Goal: Task Accomplishment & Management: Complete application form

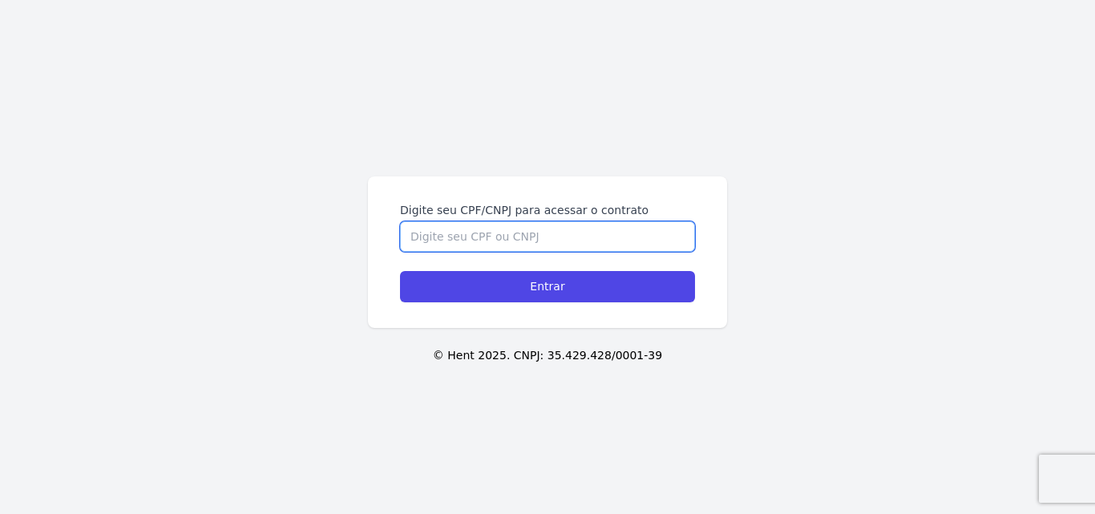
click at [517, 236] on input "Digite seu CPF/CNPJ para acessar o contrato" at bounding box center [547, 236] width 295 height 30
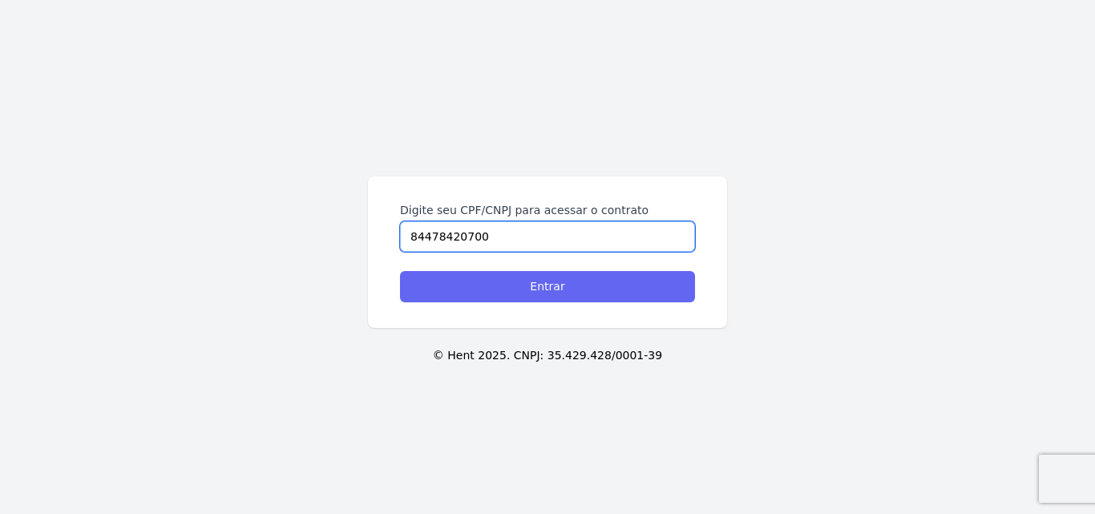
type input "84478420700"
click at [536, 292] on input "Entrar" at bounding box center [547, 286] width 295 height 31
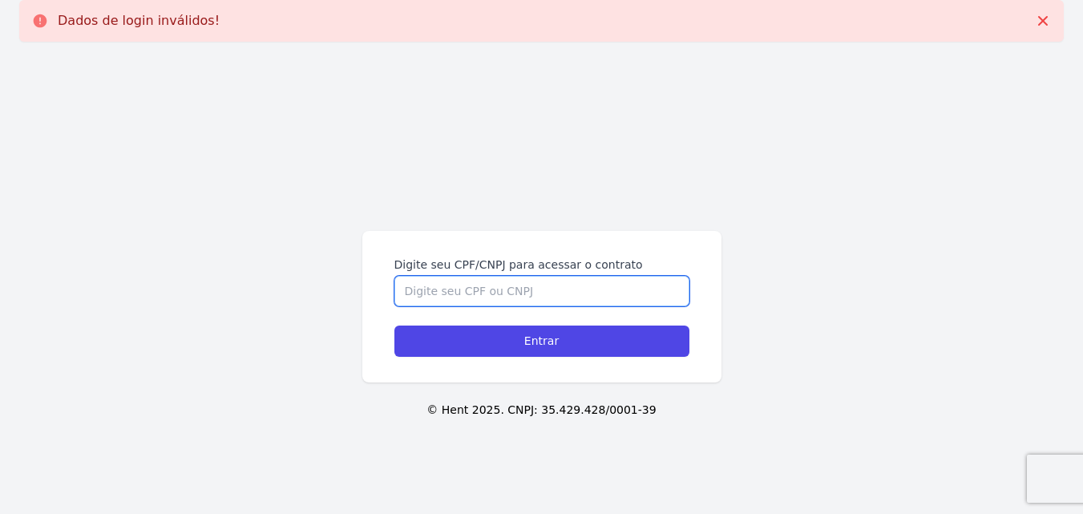
click at [549, 289] on input "Digite seu CPF/CNPJ para acessar o contrato" at bounding box center [542, 291] width 295 height 30
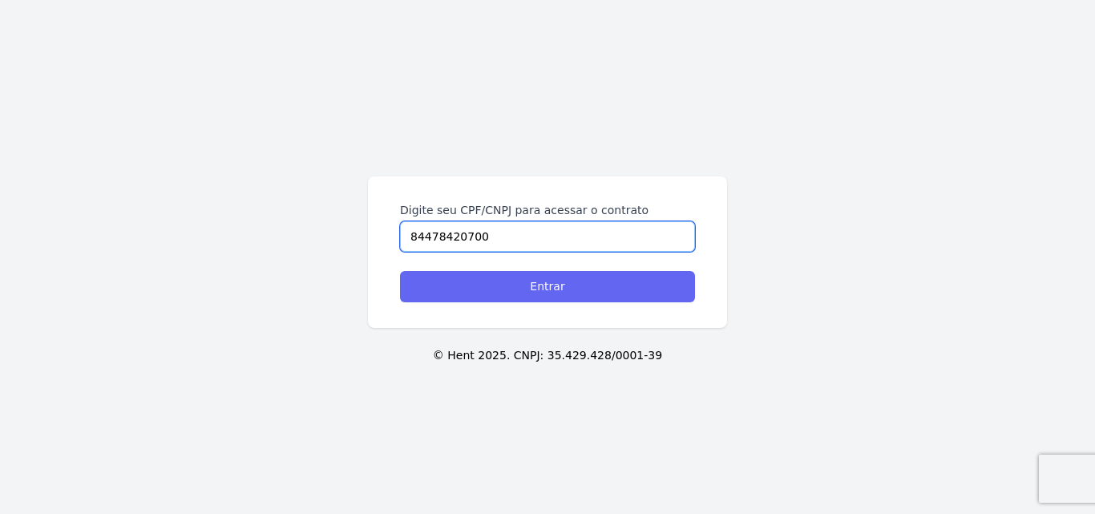
type input "84478420700"
click at [527, 289] on input "Entrar" at bounding box center [547, 286] width 295 height 31
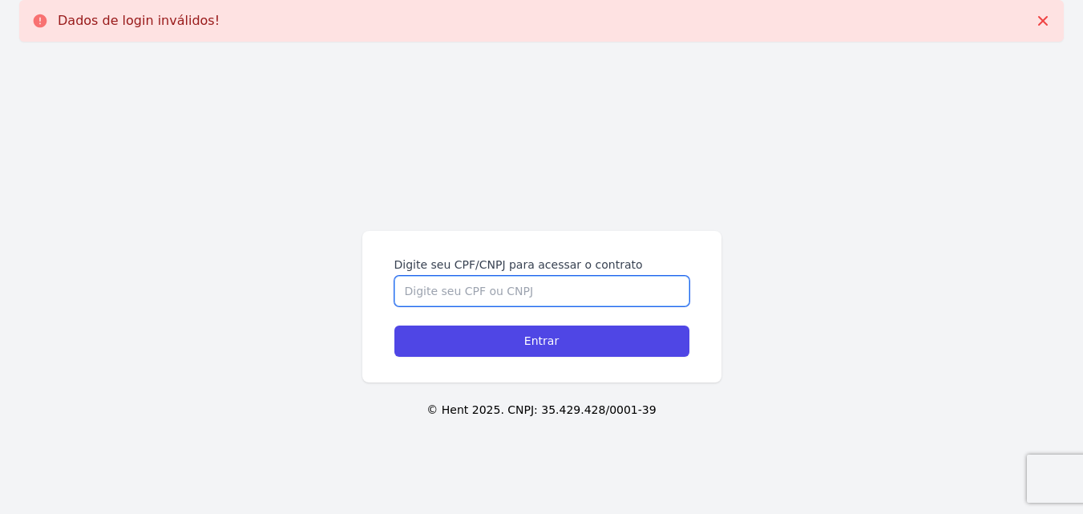
click at [484, 292] on input "Digite seu CPF/CNPJ para acessar o contrato" at bounding box center [542, 291] width 295 height 30
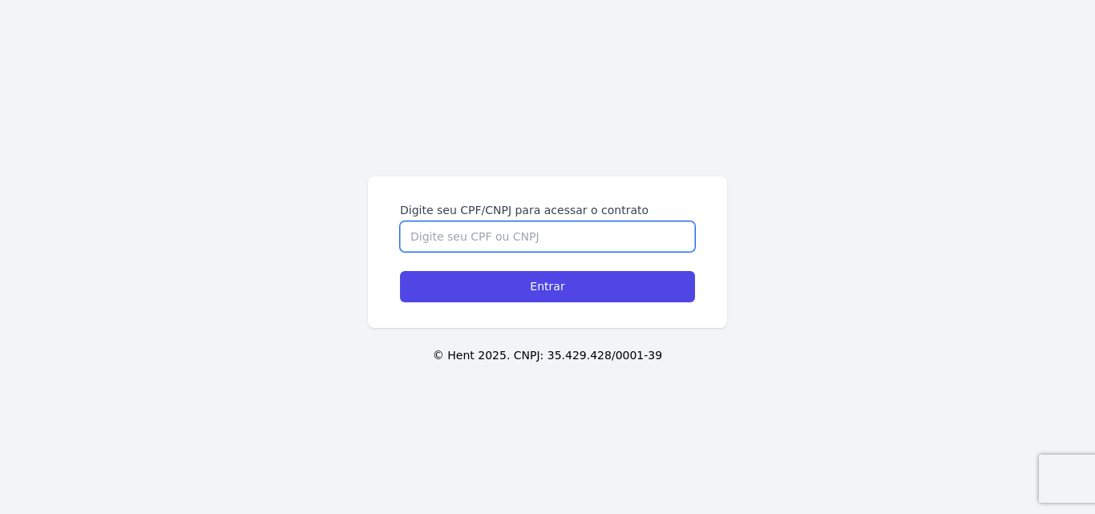
click at [449, 242] on input "Digite seu CPF/CNPJ para acessar o contrato" at bounding box center [547, 236] width 295 height 30
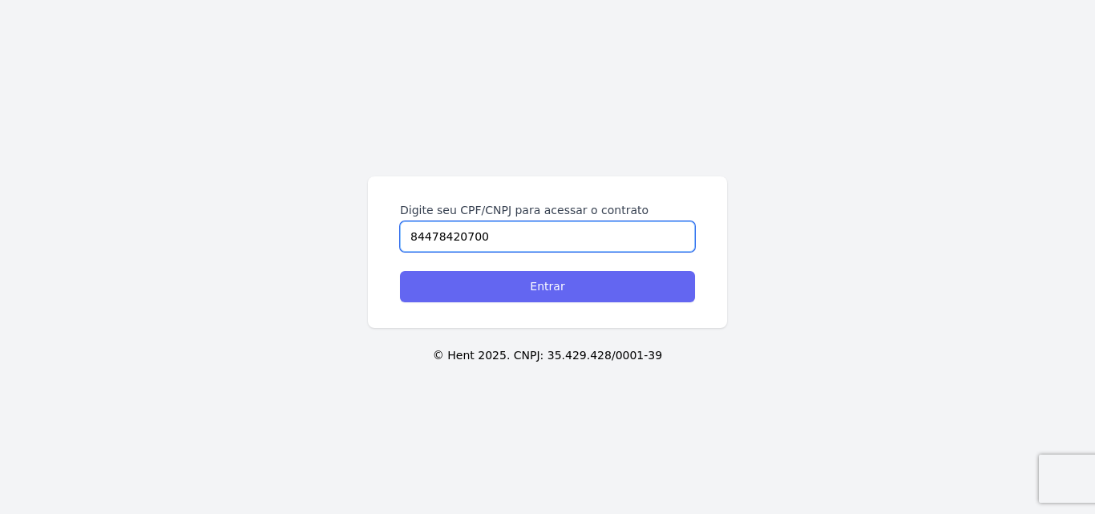
type input "84478420700"
click at [502, 291] on input "Entrar" at bounding box center [547, 286] width 295 height 31
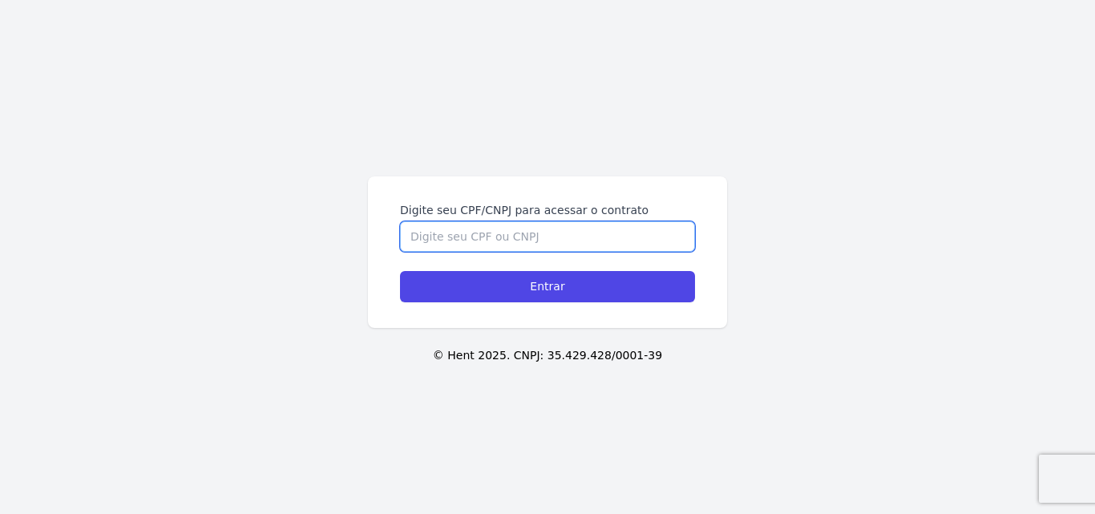
click at [536, 232] on input "Digite seu CPF/CNPJ para acessar o contrato" at bounding box center [547, 236] width 295 height 30
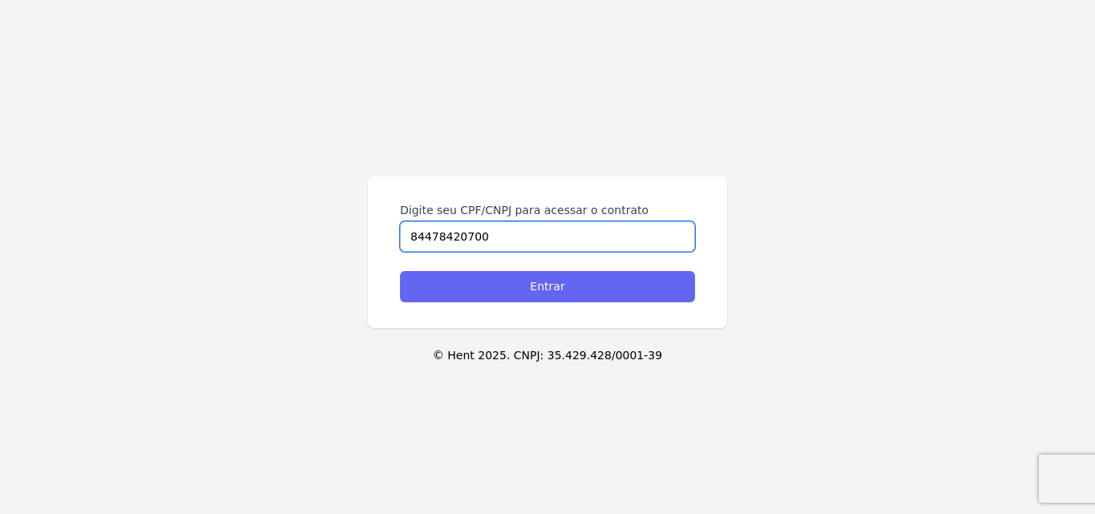
type input "84478420700"
click at [553, 294] on input "Entrar" at bounding box center [547, 286] width 295 height 31
